Goal: Book appointment/travel/reservation

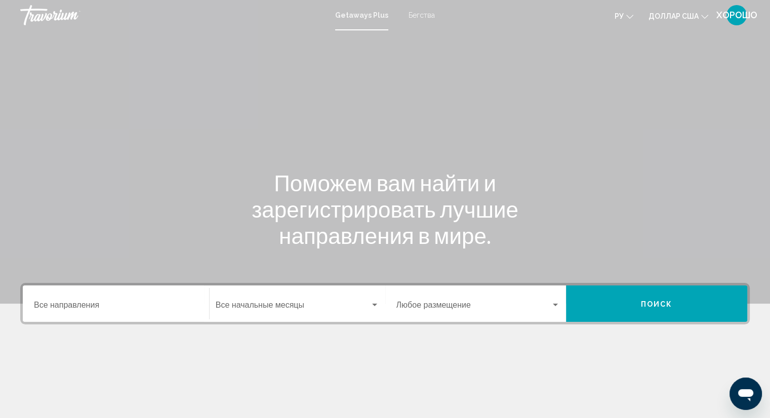
click at [625, 108] on div "Основное содержание" at bounding box center [385, 152] width 770 height 304
click at [373, 307] on div "Виджет поиска" at bounding box center [374, 305] width 9 height 8
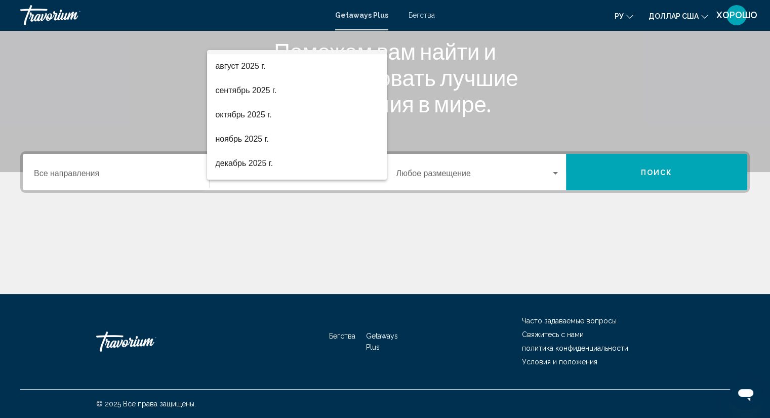
scroll to position [40, 0]
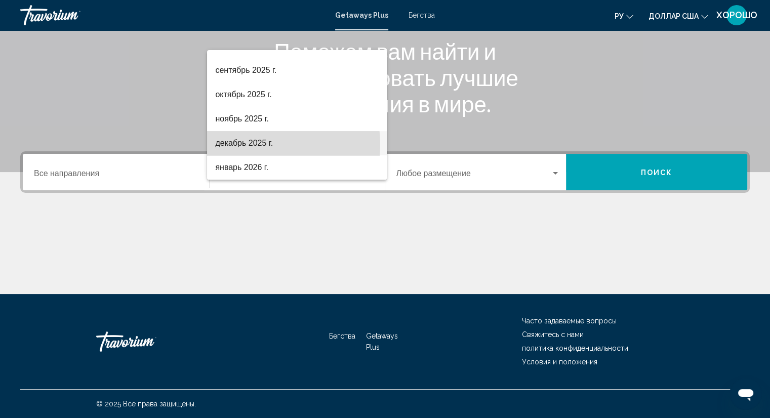
click at [258, 144] on font "декабрь 2025 г." at bounding box center [244, 143] width 58 height 9
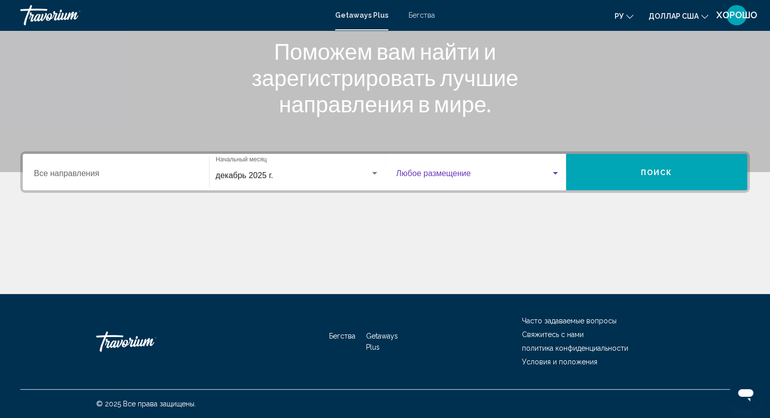
click at [557, 173] on div "Виджет поиска" at bounding box center [555, 173] width 5 height 3
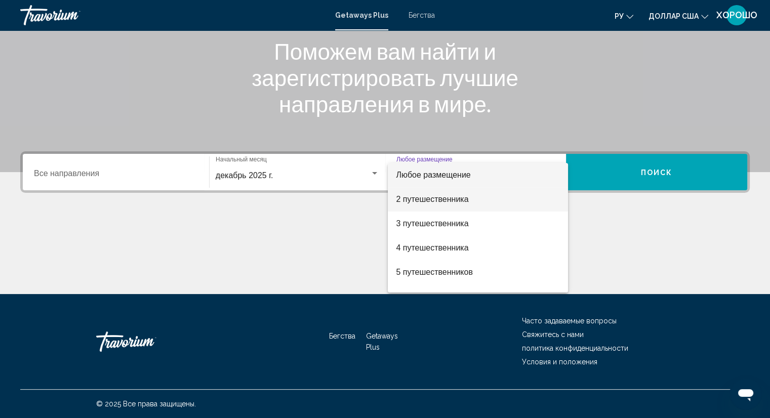
click at [458, 204] on span "2 путешественника" at bounding box center [478, 199] width 164 height 24
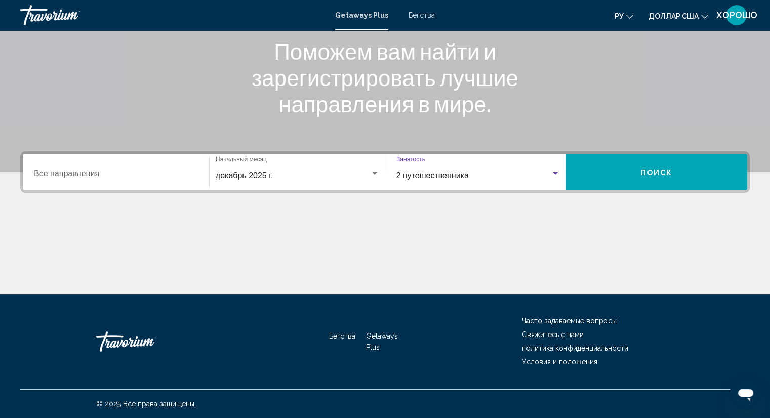
click at [655, 167] on button "Поиск" at bounding box center [656, 172] width 181 height 36
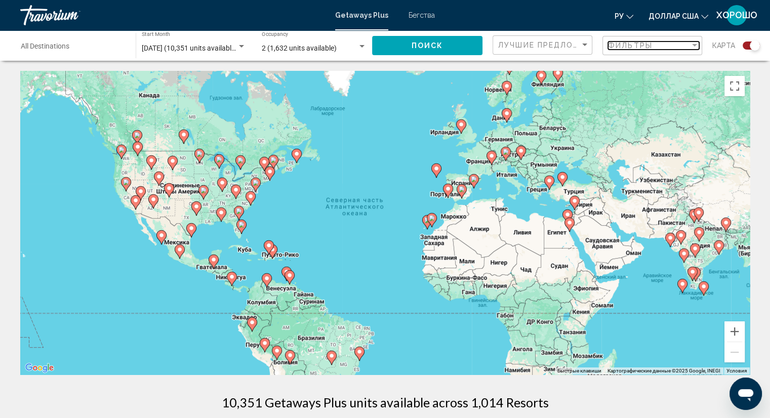
click at [645, 48] on span "Фильтры" at bounding box center [630, 46] width 45 height 8
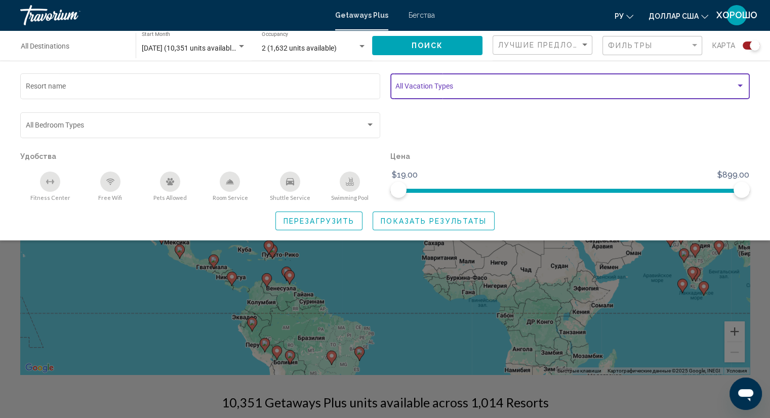
click at [575, 86] on span "Search widget" at bounding box center [565, 88] width 340 height 8
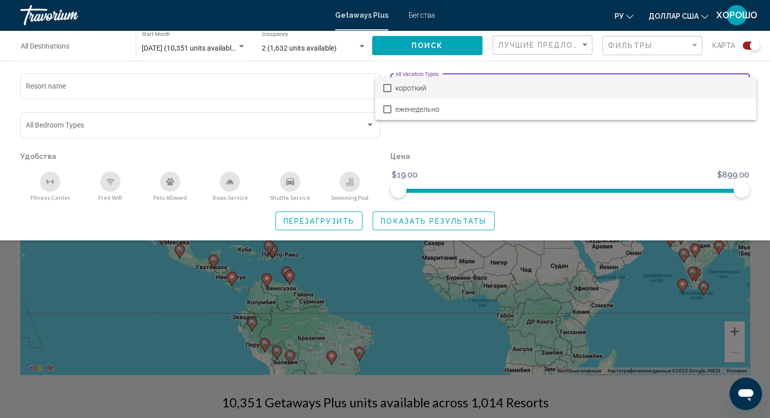
click at [522, 126] on div at bounding box center [385, 209] width 770 height 418
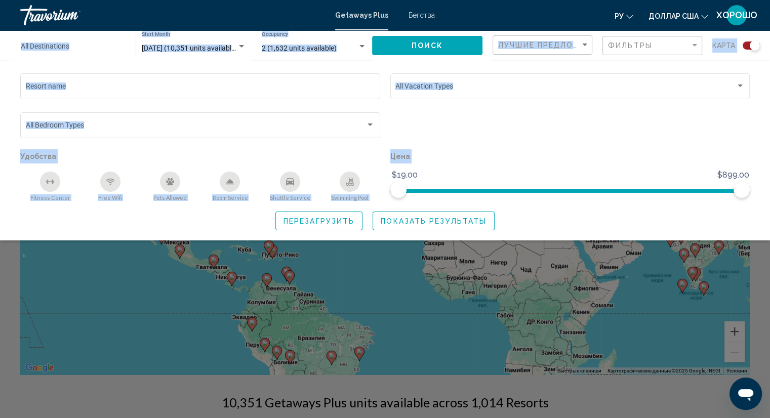
drag, startPoint x: 766, startPoint y: 28, endPoint x: 776, endPoint y: 77, distance: 50.7
click at [770, 77] on html "Перейти к общему содержанию Getaways Plus Бегства ру Английский Español француз…" at bounding box center [385, 209] width 770 height 418
click at [717, 123] on div "Search widget" at bounding box center [570, 129] width 370 height 39
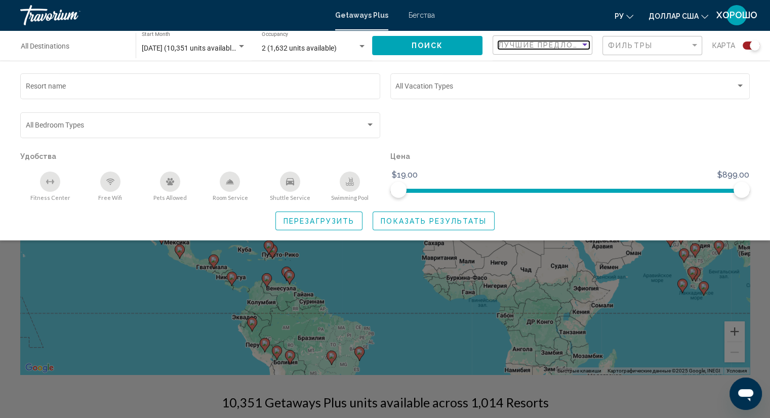
click at [571, 43] on span "Лучшие предложения" at bounding box center [551, 45] width 107 height 8
click at [491, 137] on div at bounding box center [385, 209] width 770 height 418
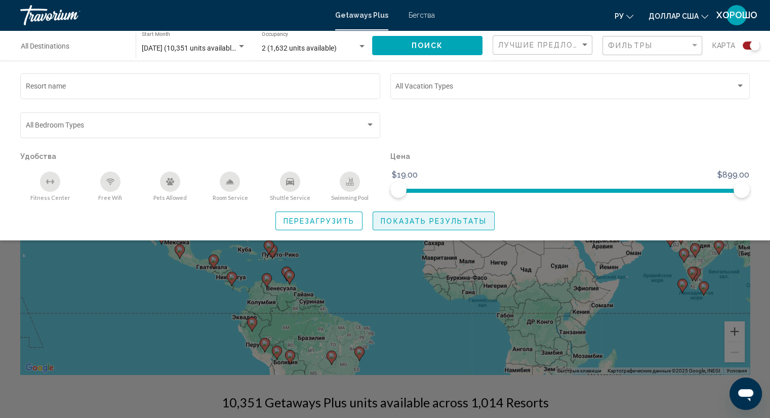
click at [401, 223] on span "Показать результаты" at bounding box center [434, 221] width 106 height 8
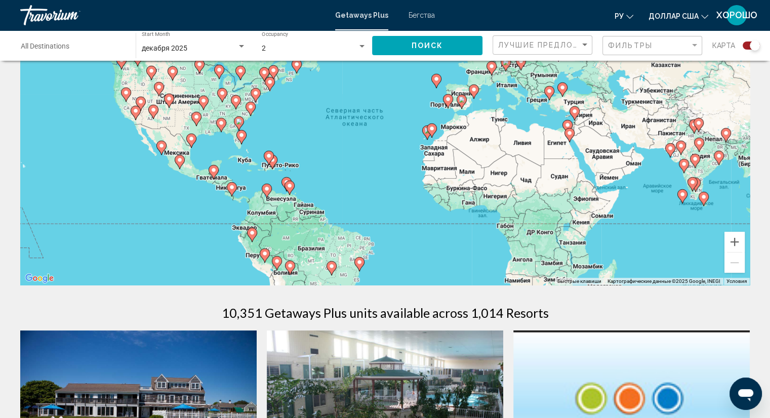
scroll to position [71, 0]
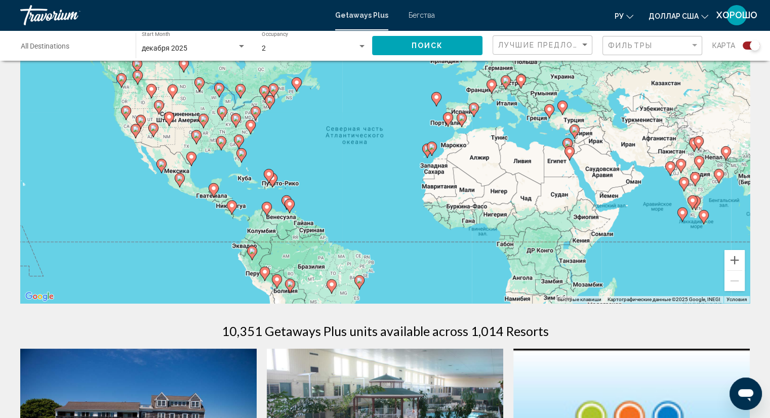
click at [571, 153] on image "Основное содержание" at bounding box center [569, 151] width 6 height 6
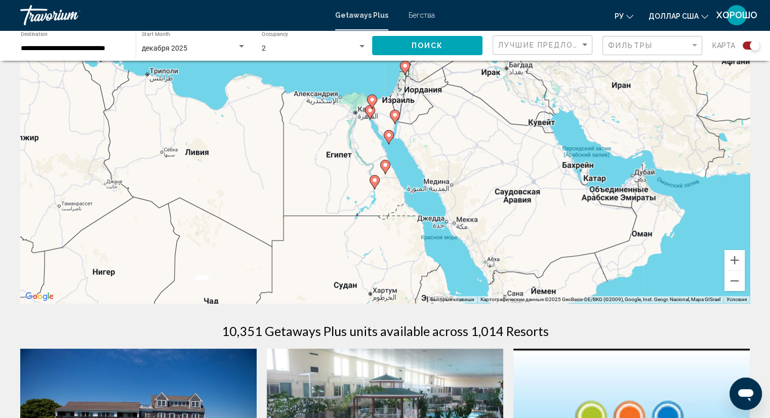
click at [372, 181] on image "Основное содержание" at bounding box center [375, 180] width 6 height 6
type input "**********"
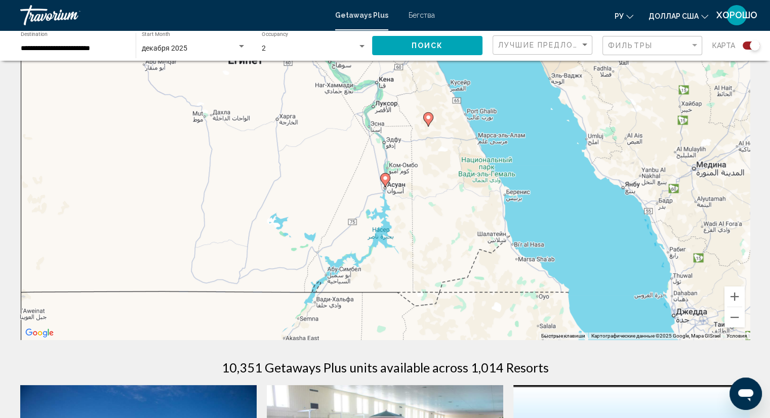
scroll to position [0, 0]
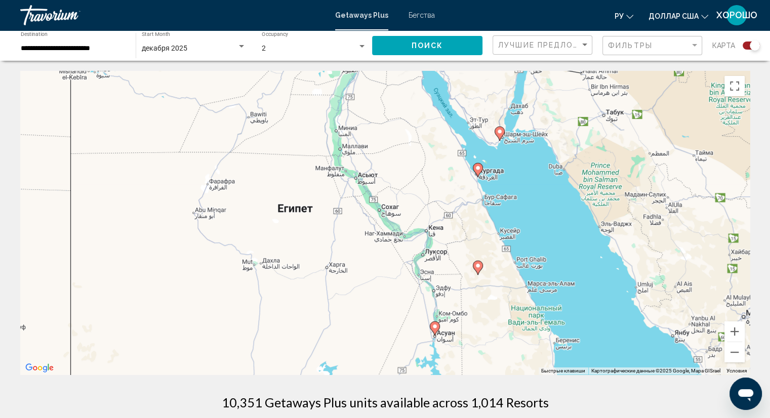
drag, startPoint x: 365, startPoint y: 138, endPoint x: 417, endPoint y: 255, distance: 127.1
click at [417, 255] on div "Чтобы активировать перетаскивание с помощью клавиатуры, нажмите Alt + Ввод. Пос…" at bounding box center [384, 223] width 729 height 304
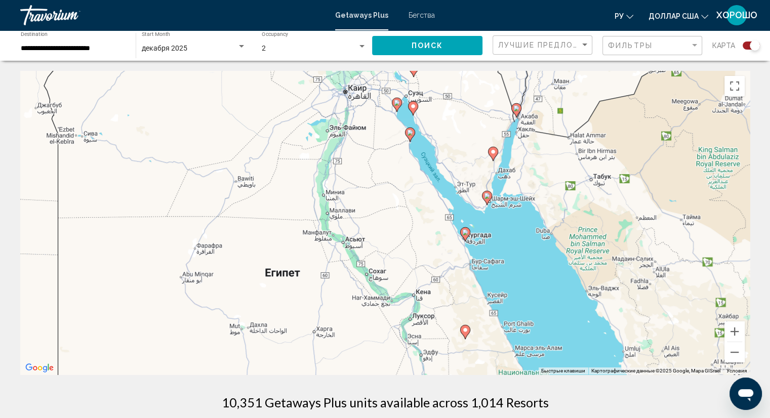
drag, startPoint x: 575, startPoint y: 203, endPoint x: 563, endPoint y: 271, distance: 69.0
click at [563, 271] on div "Чтобы активировать перетаскивание с помощью клавиатуры, нажмите Alt + Ввод. Пос…" at bounding box center [384, 223] width 729 height 304
click at [465, 233] on image "Основное содержание" at bounding box center [465, 232] width 6 height 6
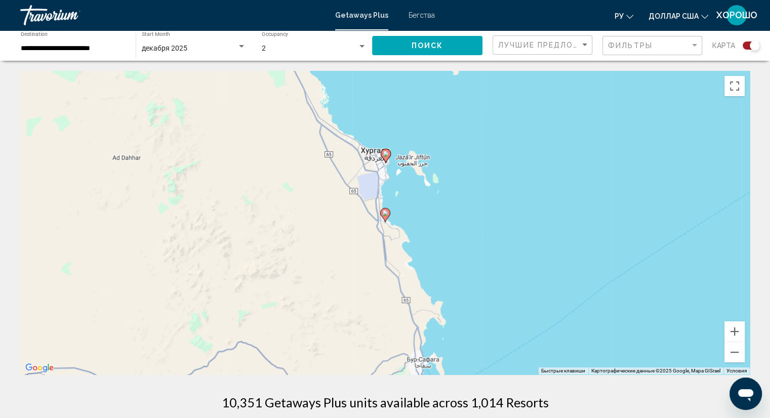
click at [385, 155] on image "Основное содержание" at bounding box center [386, 154] width 6 height 6
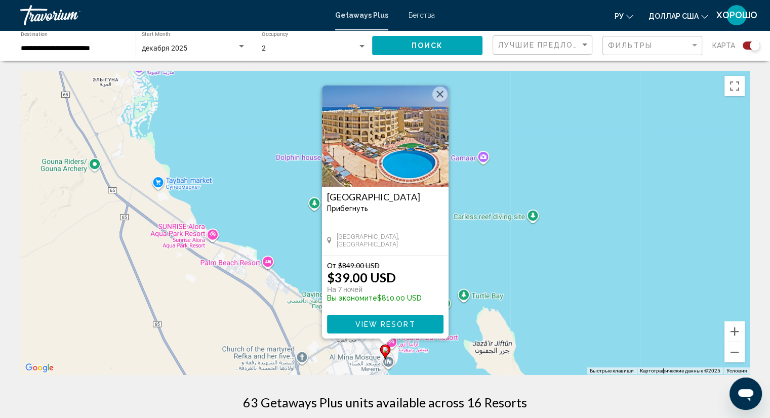
click at [483, 239] on div "Чтобы активировать перетаскивание с помощью клавиатуры, нажмите Alt + Ввод. Пос…" at bounding box center [384, 223] width 729 height 304
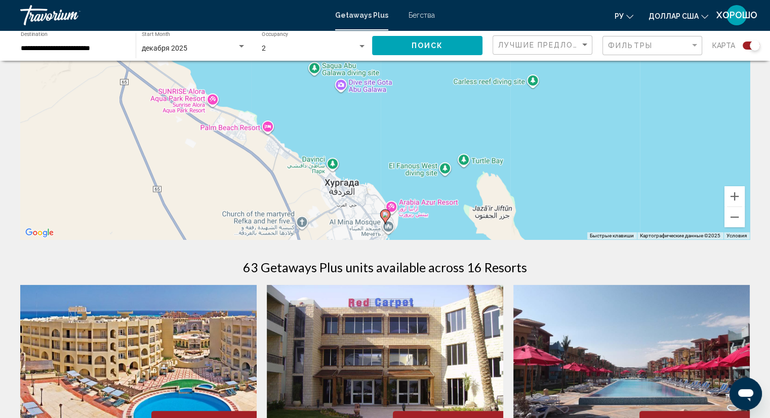
scroll to position [143, 0]
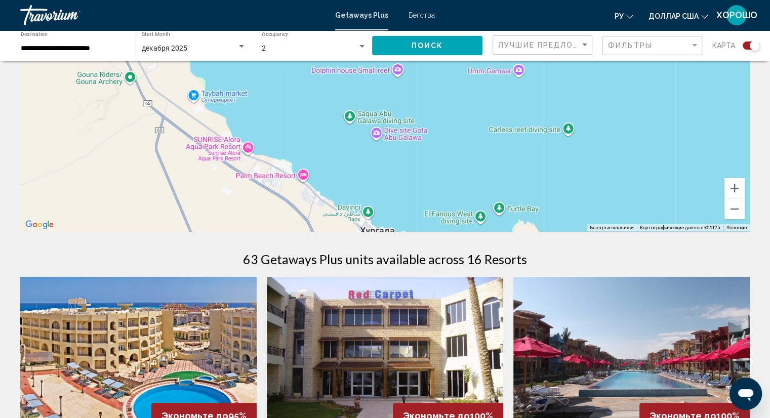
drag, startPoint x: 438, startPoint y: 211, endPoint x: 473, endPoint y: 263, distance: 63.0
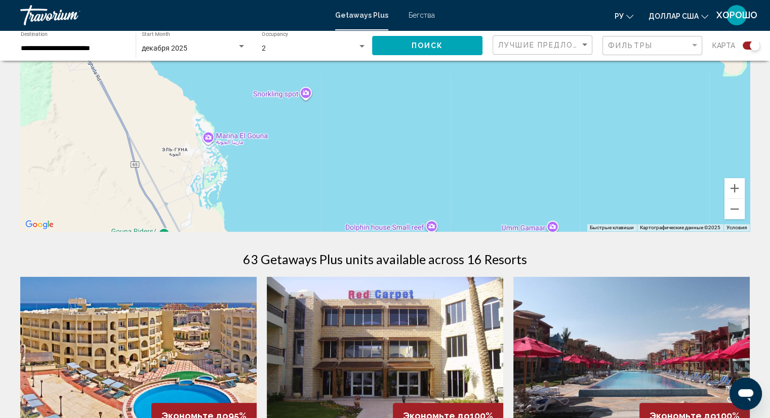
drag, startPoint x: 409, startPoint y: 105, endPoint x: 443, endPoint y: 269, distance: 167.0
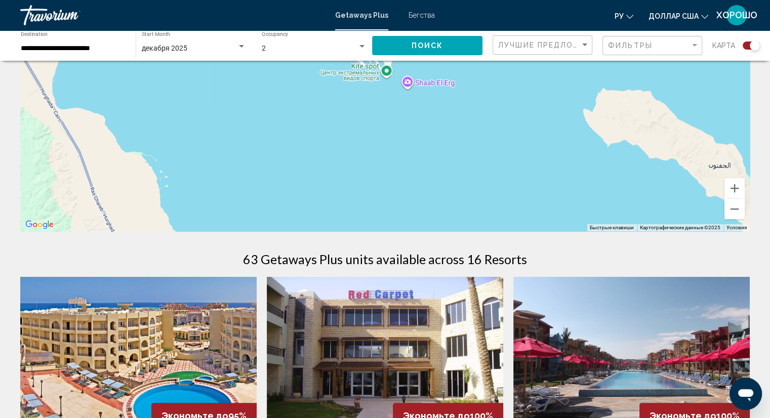
drag, startPoint x: 403, startPoint y: 94, endPoint x: 421, endPoint y: 255, distance: 162.0
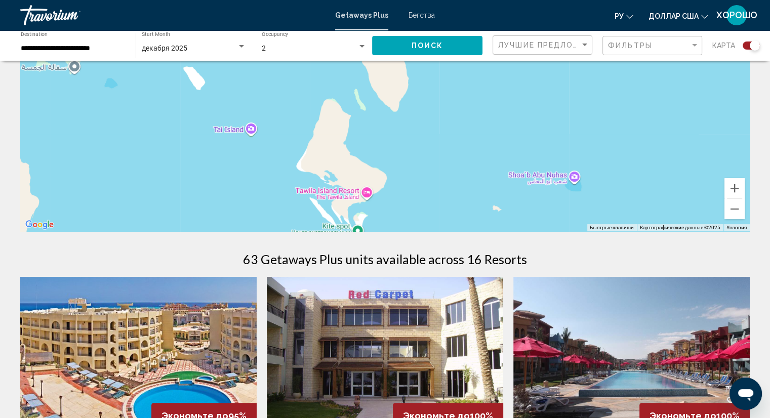
drag, startPoint x: 400, startPoint y: 120, endPoint x: 370, endPoint y: 284, distance: 166.8
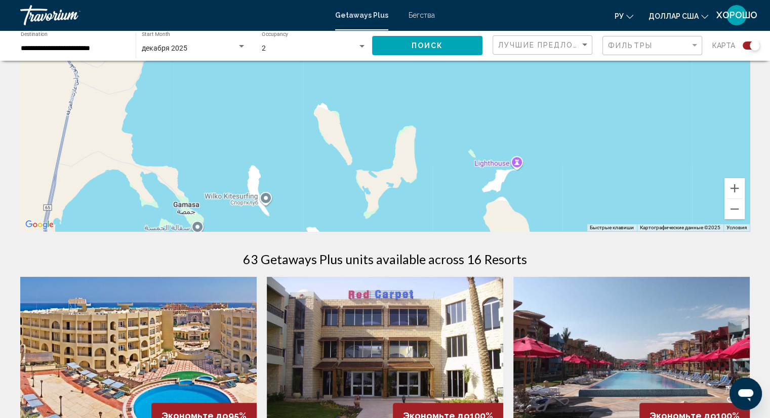
drag, startPoint x: 290, startPoint y: 134, endPoint x: 366, endPoint y: 202, distance: 102.9
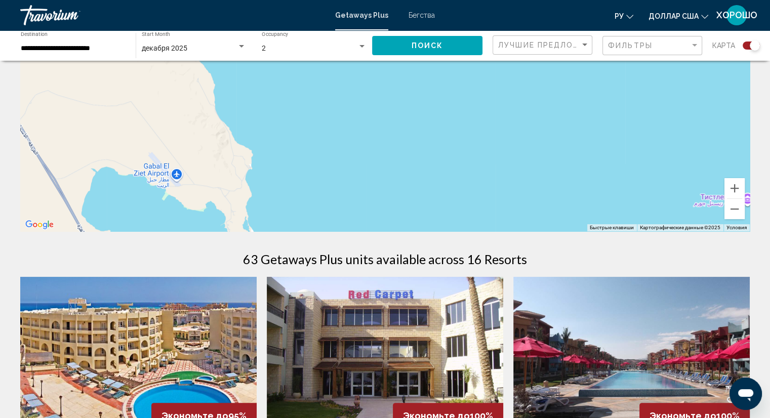
drag, startPoint x: 300, startPoint y: 80, endPoint x: 369, endPoint y: 345, distance: 273.1
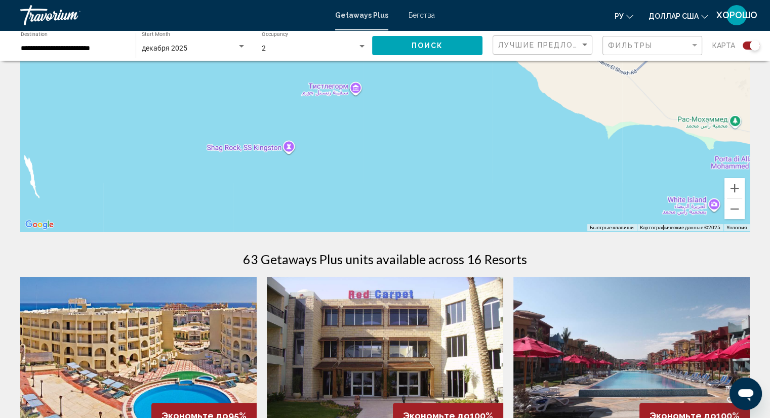
drag, startPoint x: 392, startPoint y: 117, endPoint x: 0, endPoint y: 9, distance: 406.6
click at [0, 9] on div "**********" at bounding box center [385, 66] width 770 height 418
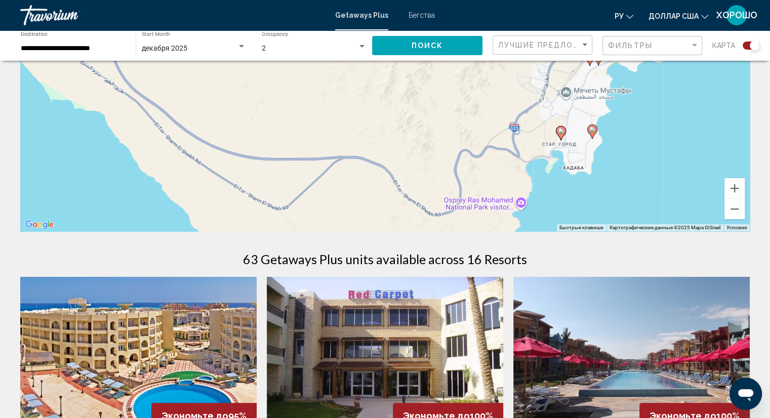
drag, startPoint x: 581, startPoint y: 150, endPoint x: 229, endPoint y: 285, distance: 377.0
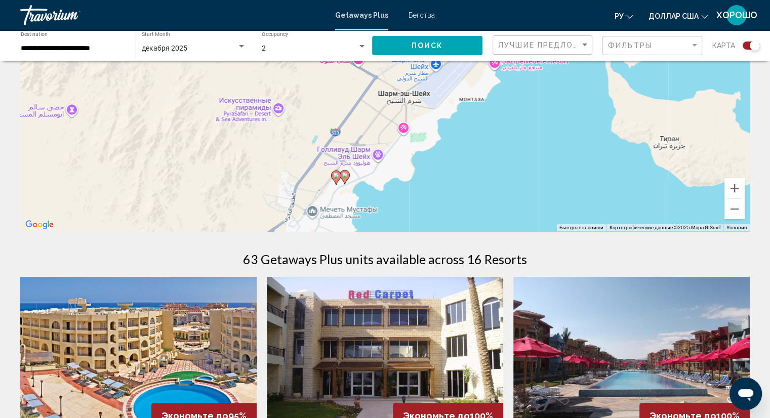
drag, startPoint x: 627, startPoint y: 156, endPoint x: 370, endPoint y: 275, distance: 282.2
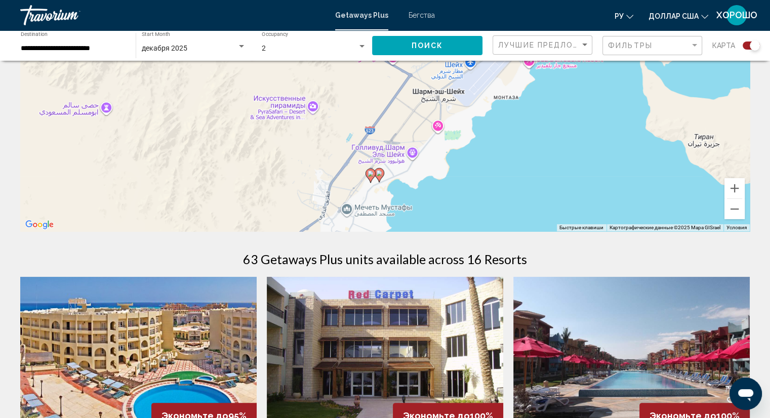
drag, startPoint x: 469, startPoint y: 142, endPoint x: 510, endPoint y: 116, distance: 48.4
click at [510, 116] on div "Чтобы активировать перетаскивание с помощью клавиатуры, нажмите Alt + Ввод. Пос…" at bounding box center [384, 80] width 729 height 304
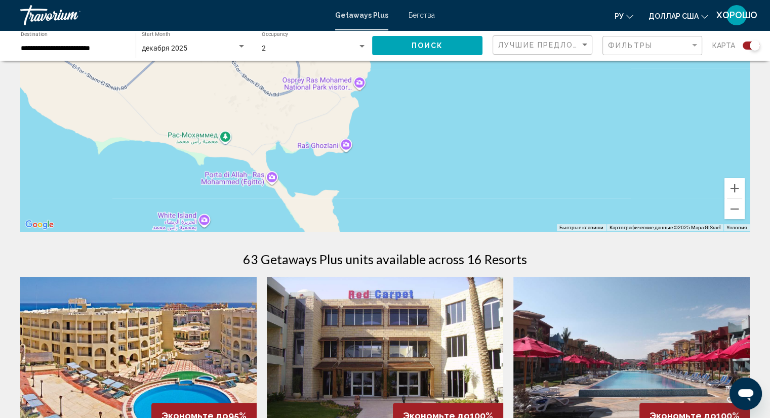
drag, startPoint x: 595, startPoint y: 156, endPoint x: 641, endPoint y: -44, distance: 205.8
click at [641, 0] on html "**********" at bounding box center [385, 66] width 770 height 418
click at [736, 208] on button "Уменьшить" at bounding box center [734, 209] width 20 height 20
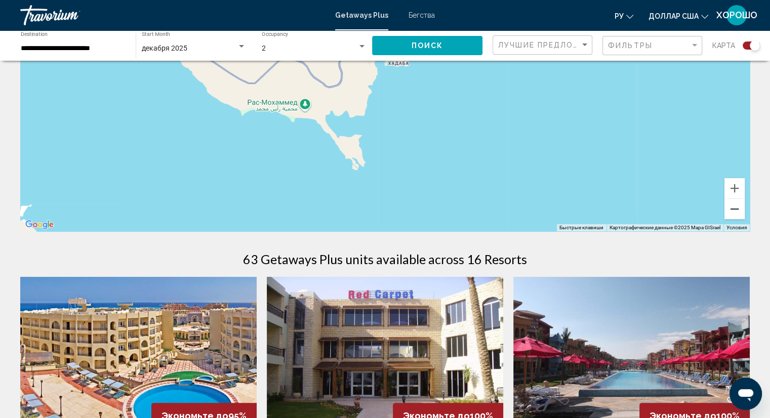
click at [736, 208] on button "Уменьшить" at bounding box center [734, 209] width 20 height 20
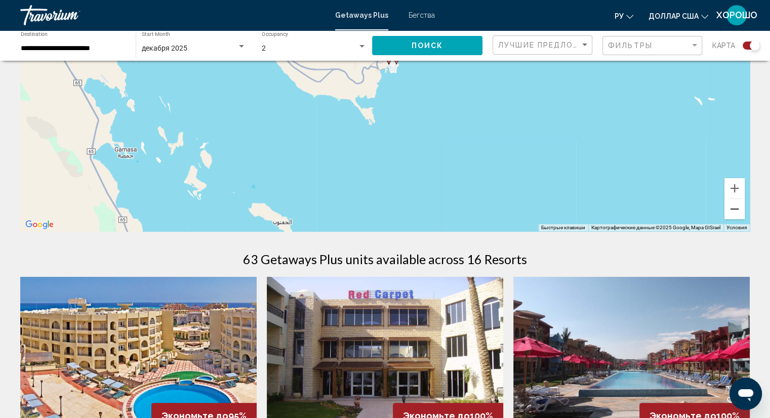
click at [736, 208] on button "Уменьшить" at bounding box center [734, 209] width 20 height 20
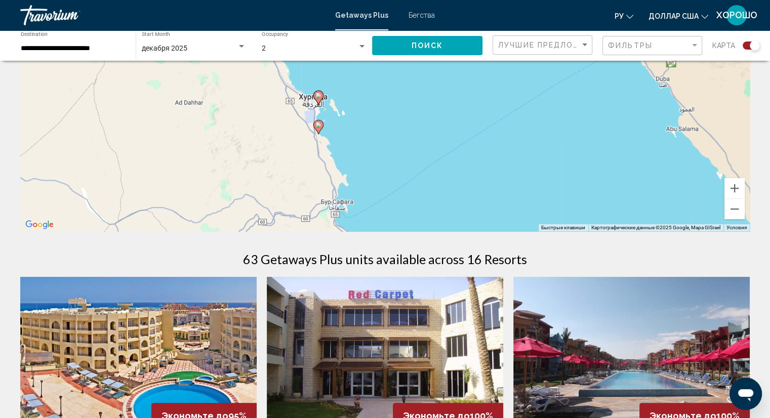
drag, startPoint x: 437, startPoint y: 189, endPoint x: 451, endPoint y: 91, distance: 99.7
click at [451, 91] on div "Чтобы активировать перетаскивание с помощью клавиатуры, нажмите Alt + Ввод. Пос…" at bounding box center [384, 80] width 729 height 304
click at [318, 99] on icon "Основное содержание" at bounding box center [317, 97] width 9 height 13
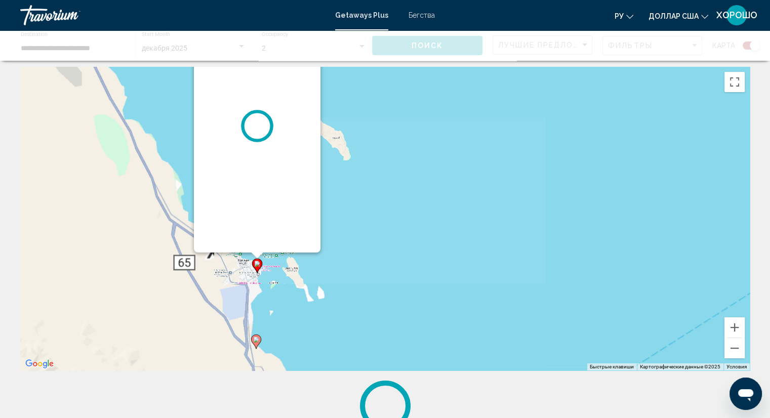
scroll to position [0, 0]
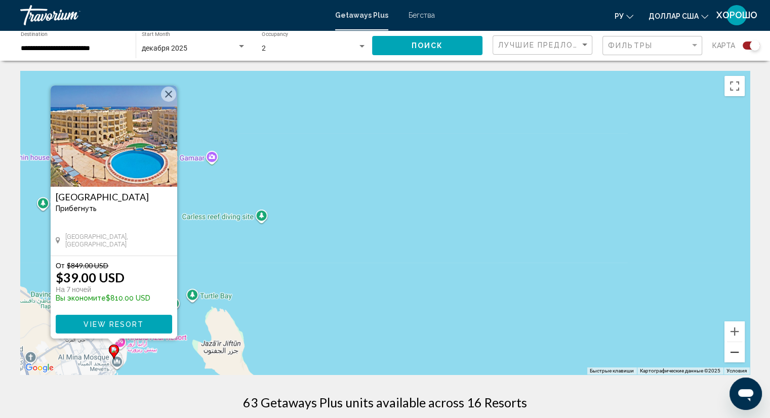
click at [737, 350] on button "Уменьшить" at bounding box center [734, 352] width 20 height 20
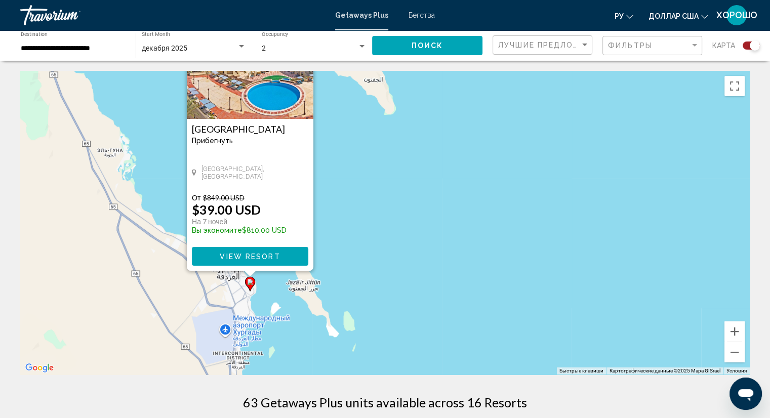
click at [330, 285] on div "Чтобы активировать перетаскивание с помощью клавиатуры, нажмите Alt + Ввод. Пос…" at bounding box center [384, 223] width 729 height 304
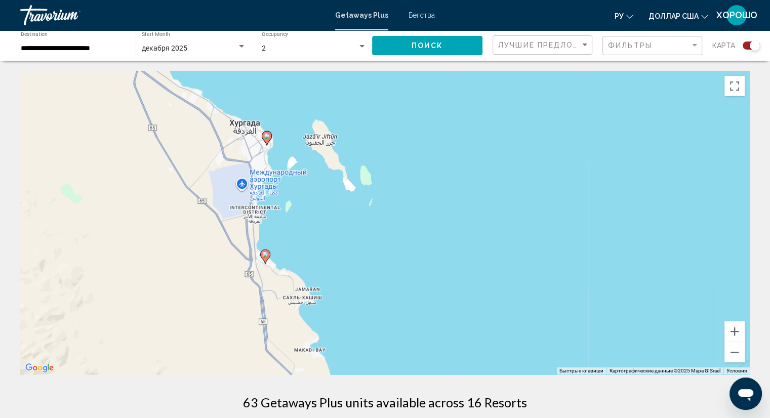
drag, startPoint x: 253, startPoint y: 322, endPoint x: 269, endPoint y: 175, distance: 148.2
click at [269, 175] on div "Чтобы активировать перетаскивание с помощью клавиатуры, нажмите Alt + Ввод. Пос…" at bounding box center [384, 223] width 729 height 304
click at [265, 257] on image "Основное содержание" at bounding box center [265, 255] width 6 height 6
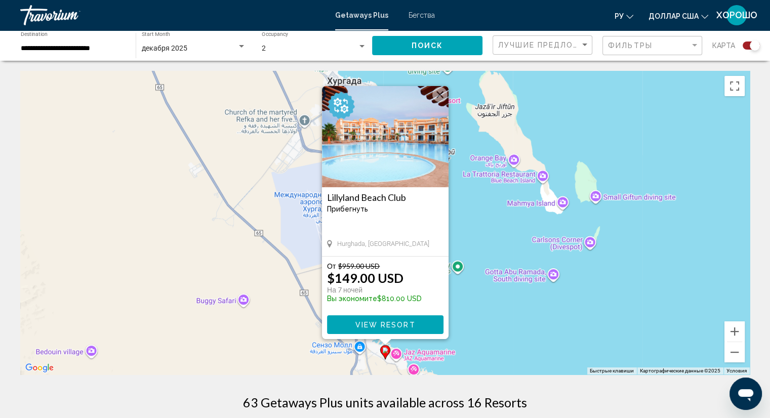
click at [489, 215] on div "Чтобы активировать перетаскивание с помощью клавиатуры, нажмите Alt + Ввод. Пос…" at bounding box center [384, 223] width 729 height 304
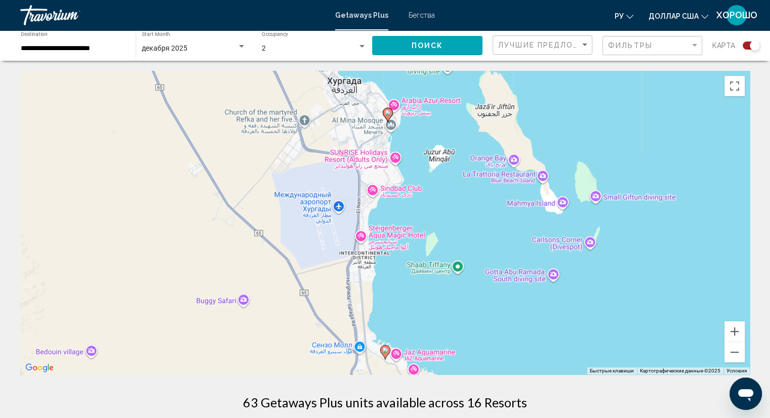
click at [387, 115] on image "Основное содержание" at bounding box center [388, 113] width 6 height 6
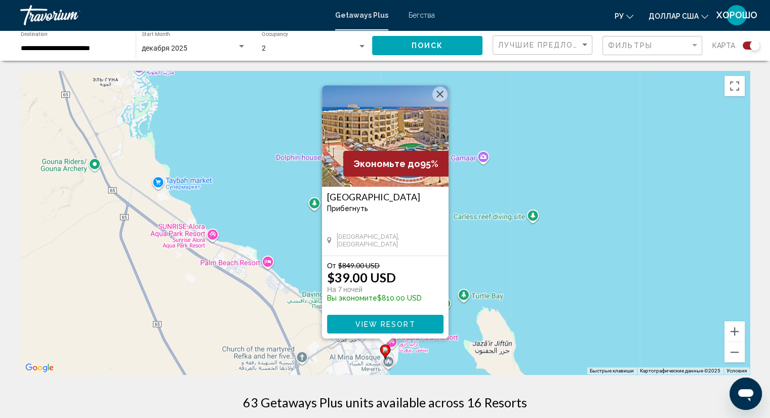
click at [437, 92] on button "Закрыть" at bounding box center [439, 94] width 15 height 15
